Goal: Task Accomplishment & Management: Manage account settings

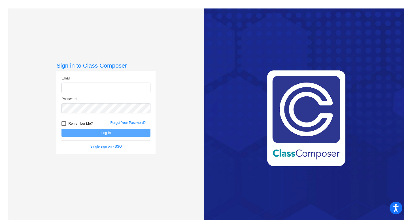
type input "[PERSON_NAME][EMAIL_ADDRESS][DOMAIN_NAME]"
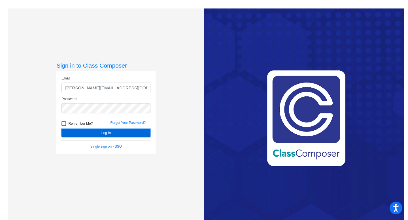
click at [128, 133] on button "Log In" at bounding box center [105, 133] width 89 height 8
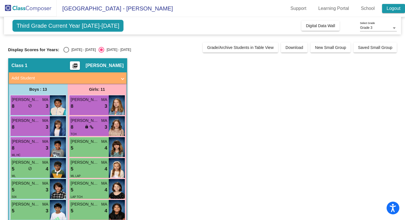
click at [395, 5] on link "Logout" at bounding box center [393, 8] width 23 height 9
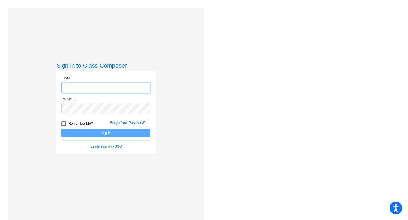
type input "[PERSON_NAME][EMAIL_ADDRESS][DOMAIN_NAME]"
